Goal: Transaction & Acquisition: Purchase product/service

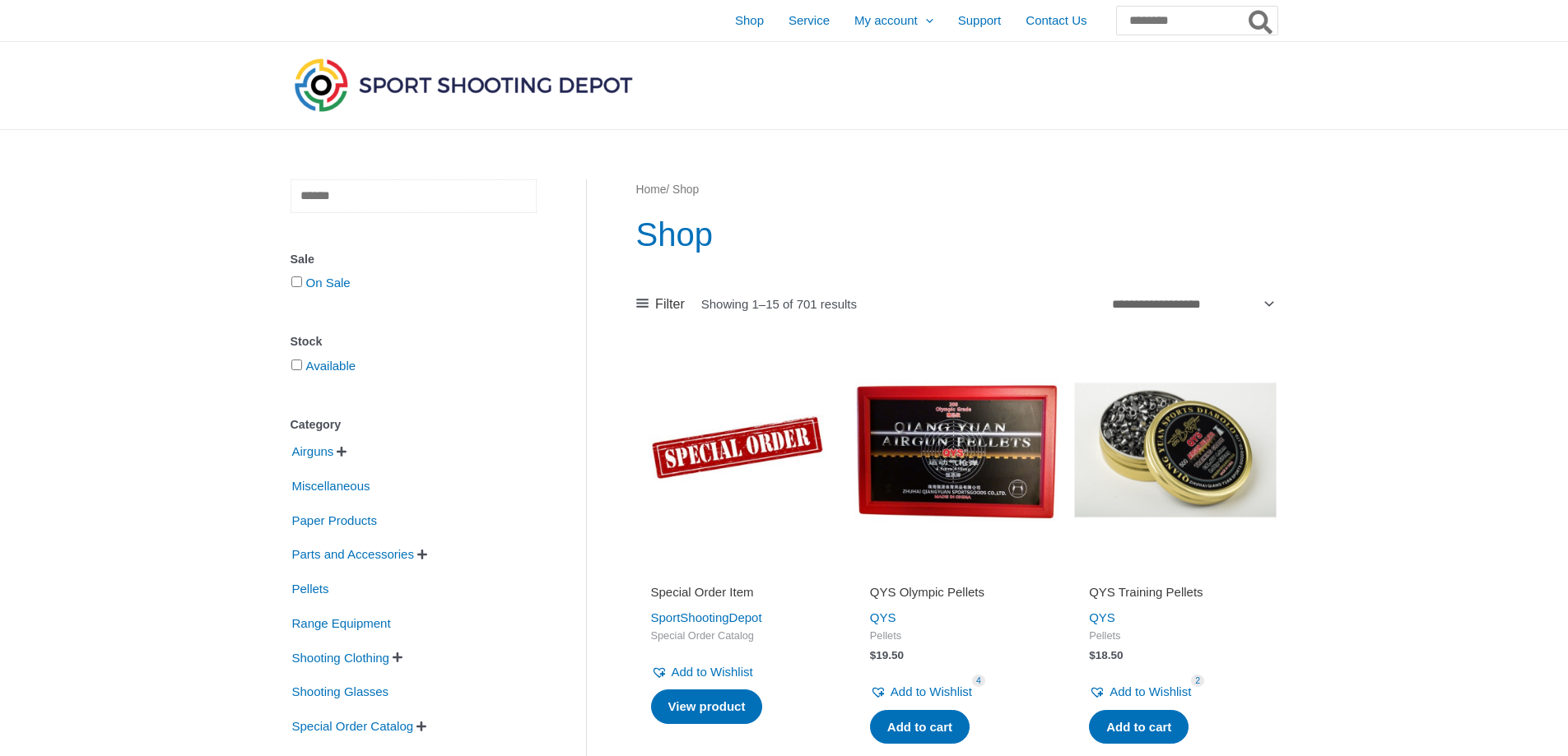
click at [414, 212] on input "text" at bounding box center [413, 196] width 246 height 34
type input "*****"
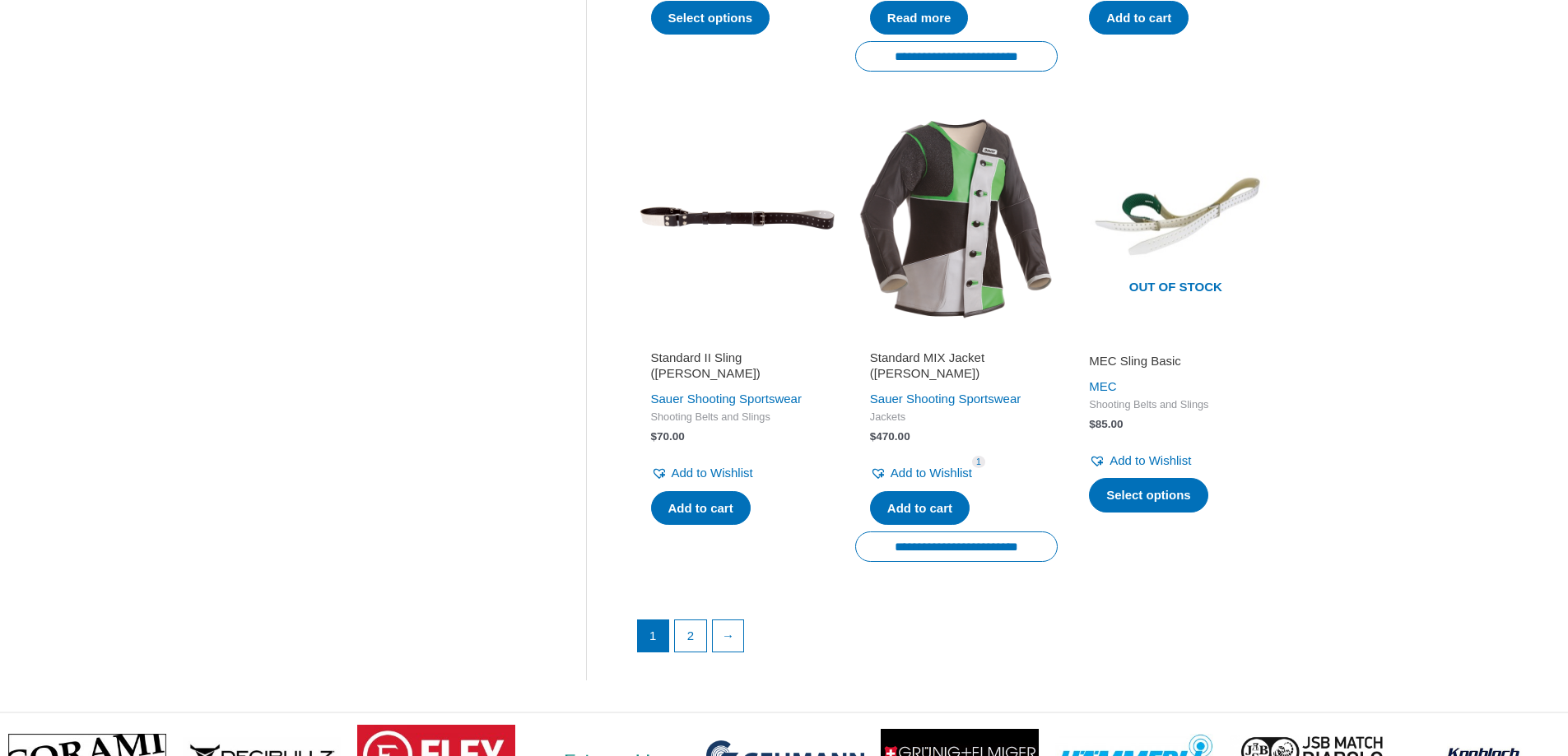
scroll to position [2303, 0]
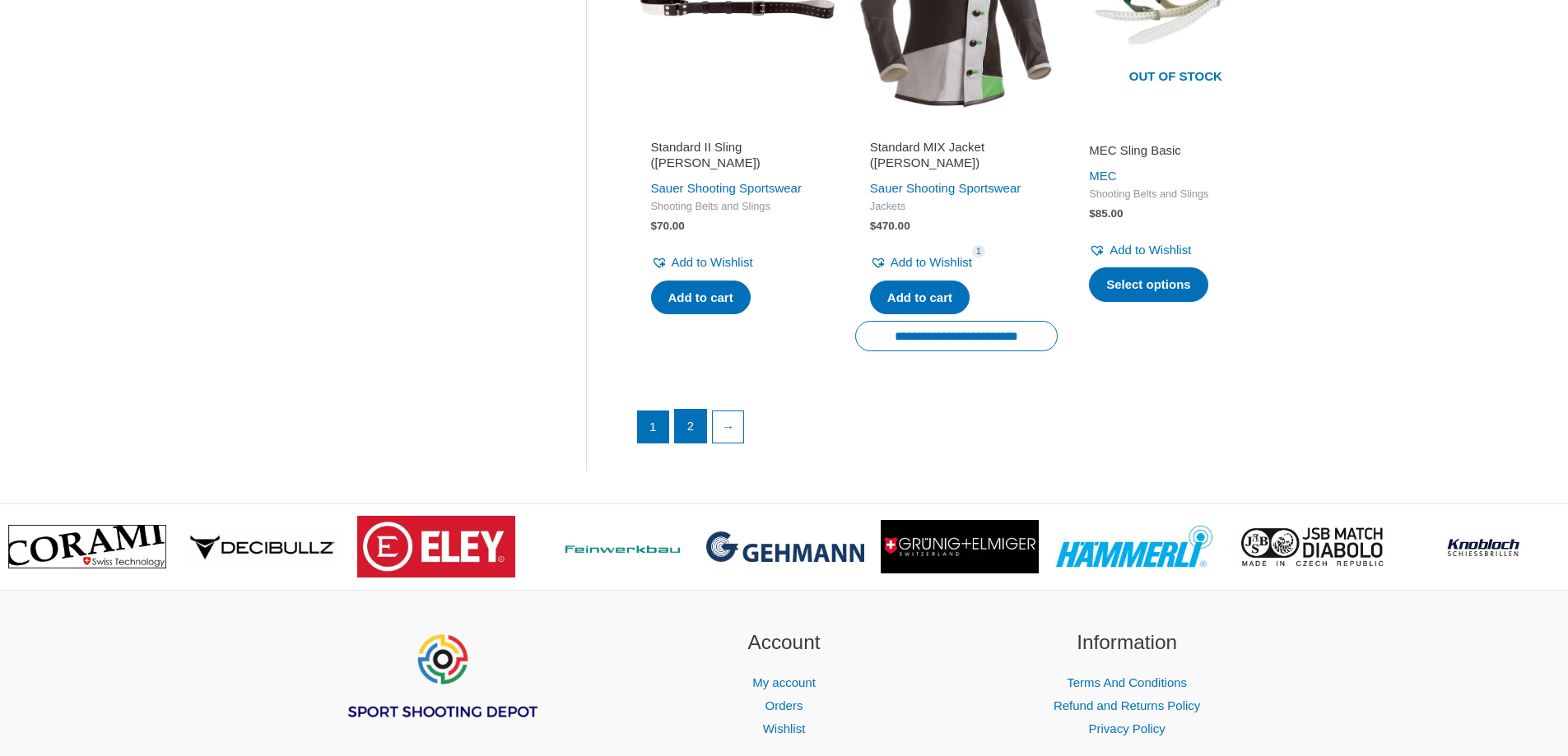
click at [694, 428] on link "2" at bounding box center [691, 426] width 31 height 33
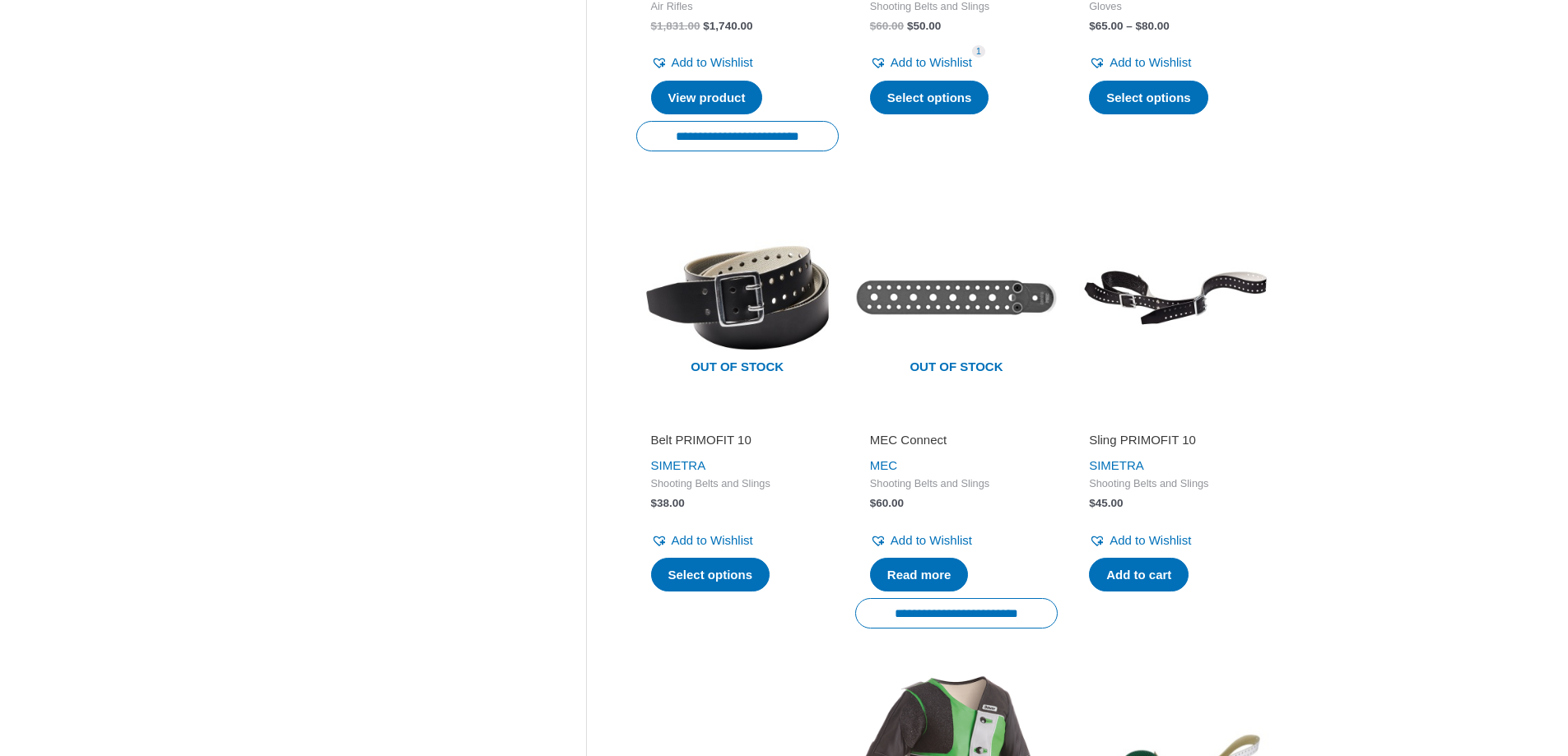
scroll to position [1262, 0]
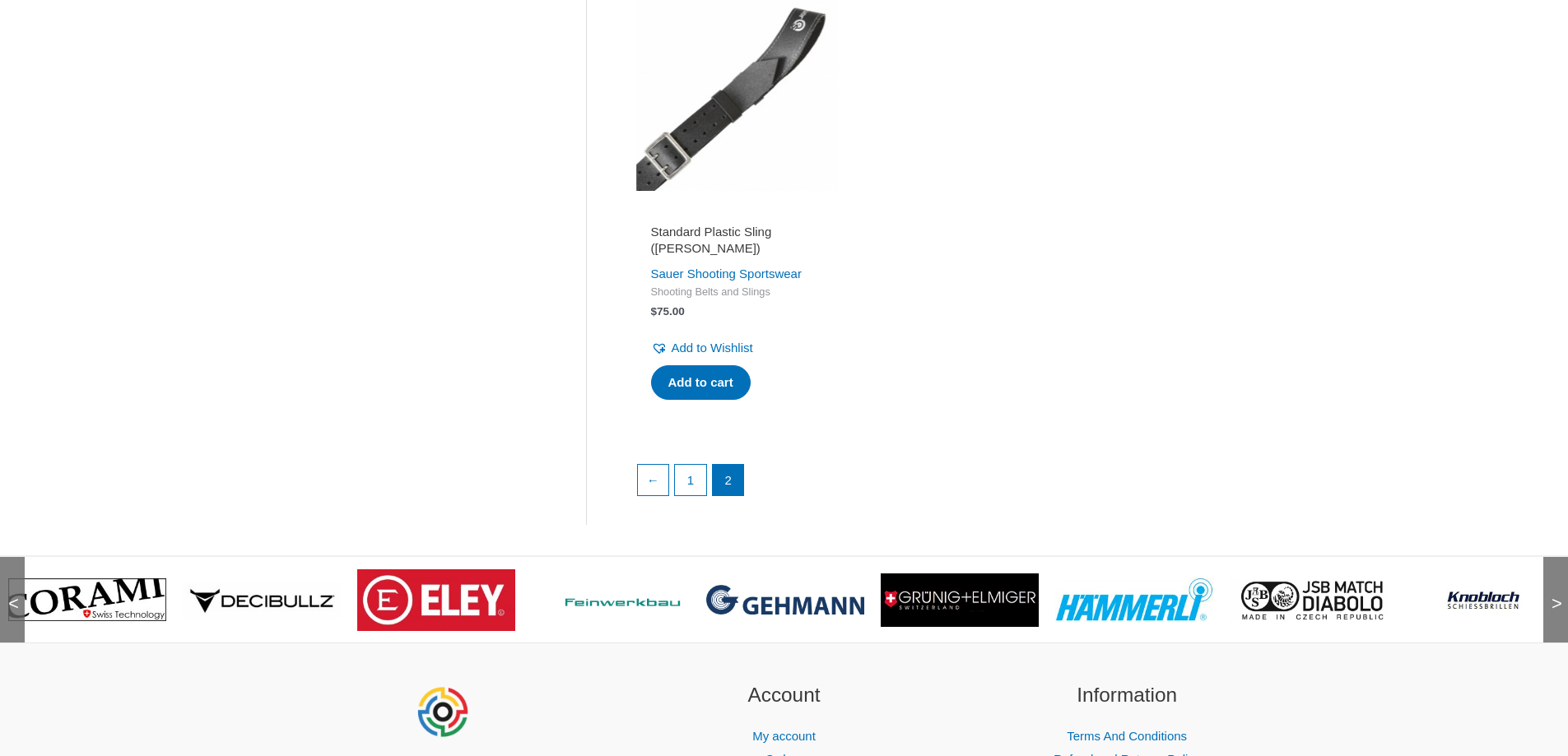
scroll to position [1754, 0]
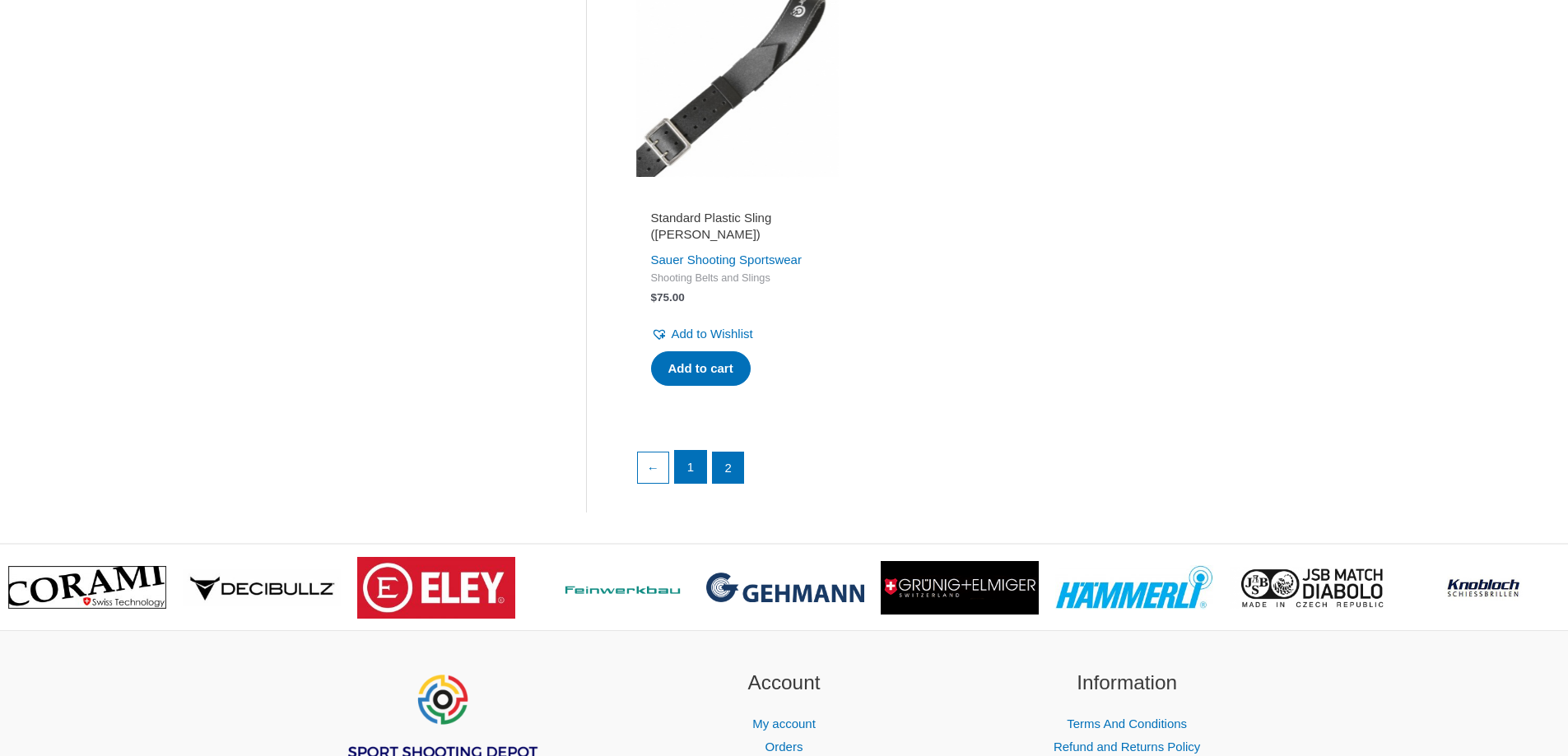
click at [686, 451] on link "1" at bounding box center [691, 467] width 31 height 33
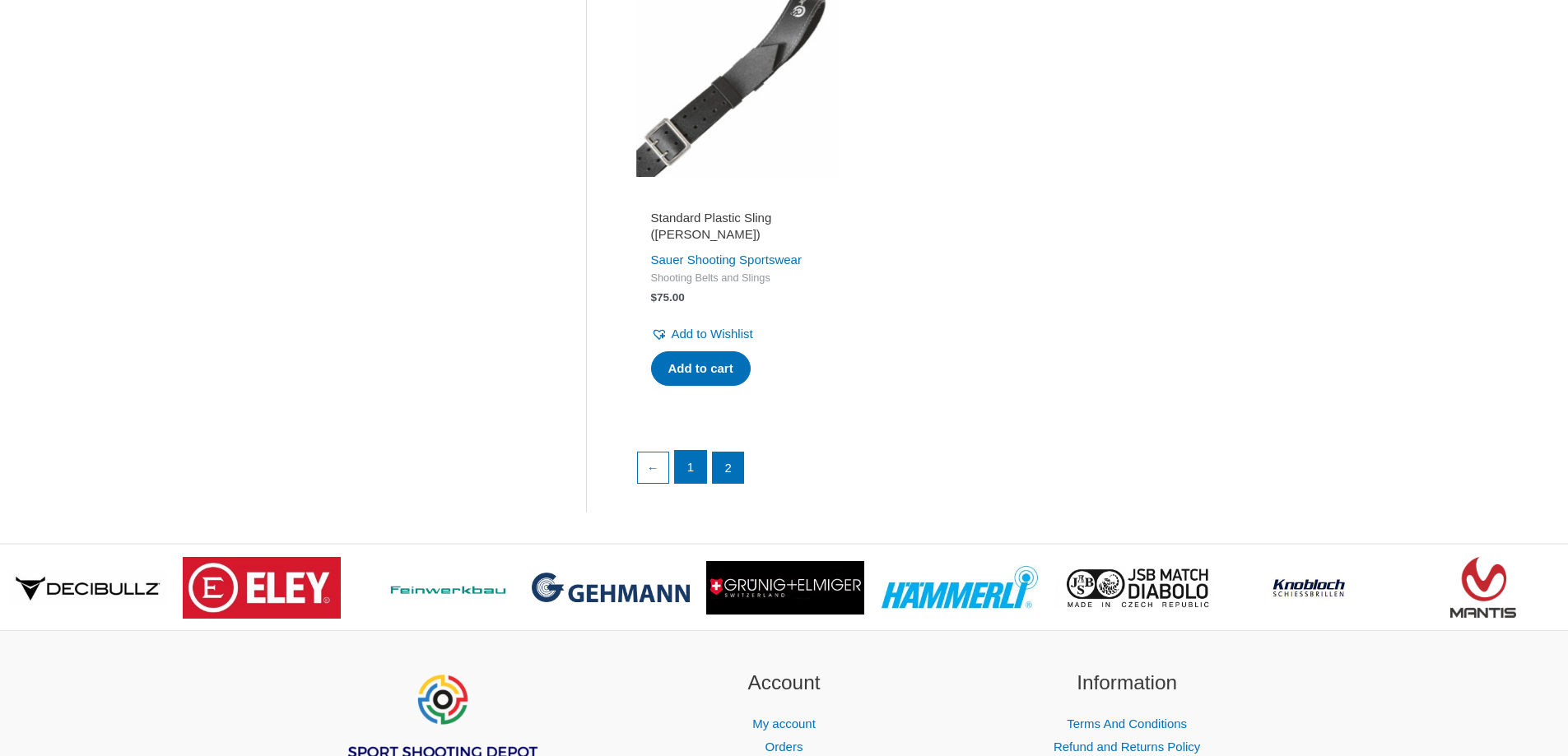
click at [695, 458] on link "1" at bounding box center [691, 467] width 31 height 33
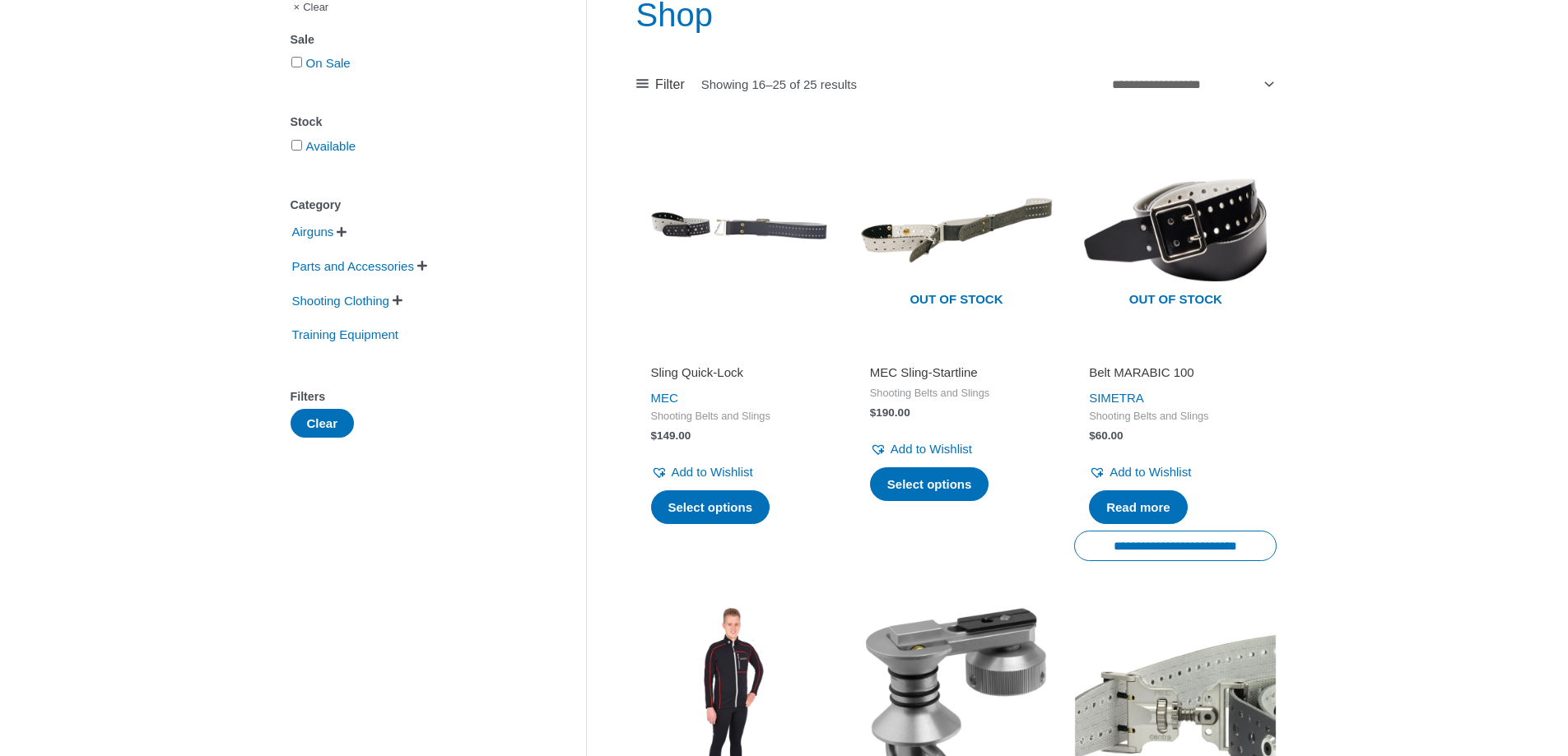
scroll to position [0, 0]
